Goal: Communication & Community: Answer question/provide support

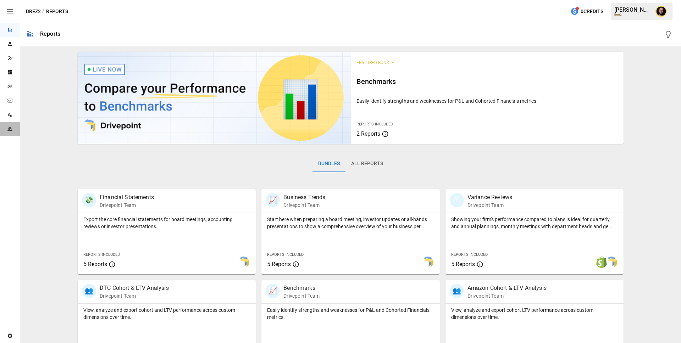
click at [10, 128] on icon "Team" at bounding box center [9, 128] width 5 height 3
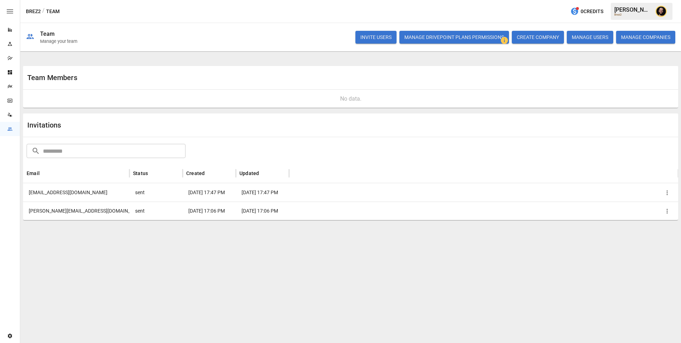
click at [667, 192] on icon "button" at bounding box center [666, 192] width 7 height 7
click at [645, 207] on li "Copy Invitation Link" at bounding box center [641, 209] width 61 height 13
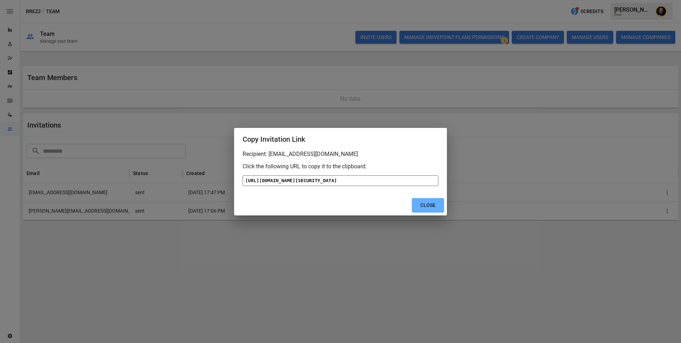
click at [378, 175] on div "[URL][DOMAIN_NAME][SECURITY_DATA]" at bounding box center [340, 180] width 196 height 11
click at [425, 213] on button "Close" at bounding box center [427, 205] width 32 height 15
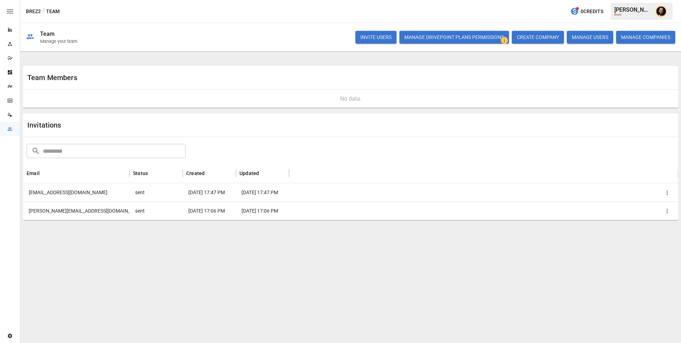
click at [666, 214] on icon "button" at bounding box center [666, 211] width 7 height 7
click at [633, 227] on li "Copy Invitation Link" at bounding box center [641, 227] width 61 height 13
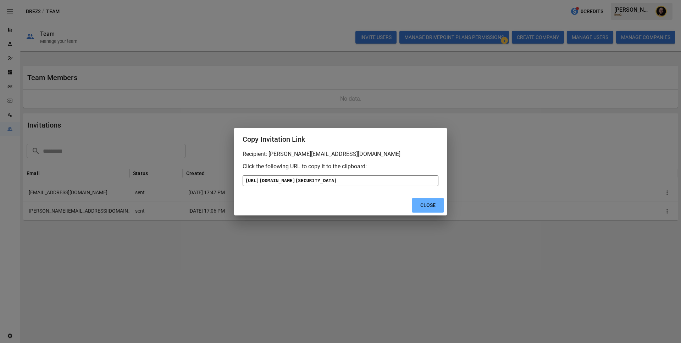
click at [366, 184] on div "[URL][DOMAIN_NAME][SECURITY_DATA]" at bounding box center [340, 180] width 196 height 11
click at [427, 213] on button "Close" at bounding box center [427, 205] width 32 height 15
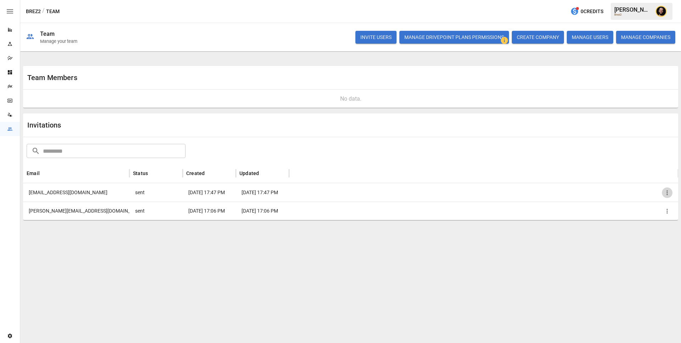
click at [667, 192] on icon "button" at bounding box center [666, 192] width 1 height 5
click at [645, 199] on li "Re-send Invitation" at bounding box center [641, 197] width 61 height 13
click at [0, 0] on div at bounding box center [0, 0] width 0 height 0
click at [667, 211] on icon "button" at bounding box center [666, 211] width 1 height 5
click at [639, 218] on li "Re-send Invitation" at bounding box center [641, 215] width 61 height 13
